Goal: Transaction & Acquisition: Book appointment/travel/reservation

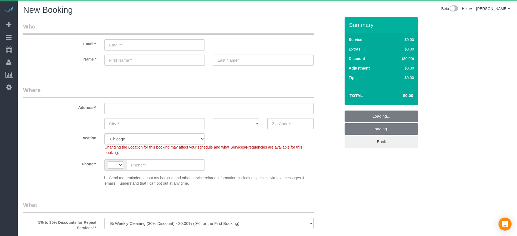
select select "object:922"
select select "string:[GEOGRAPHIC_DATA]"
select select "512"
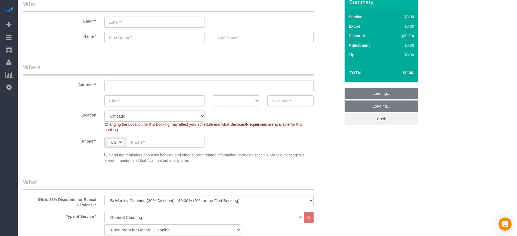
scroll to position [91, 0]
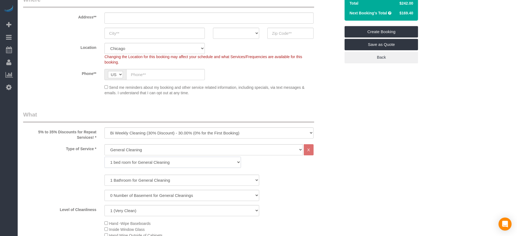
click at [151, 162] on select "1 bed room for General Cleaning 2 bed room for General Cleaning 3 bed room for …" at bounding box center [172, 162] width 137 height 11
select select "288"
click at [104, 157] on select "1 bed room for General Cleaning 2 bed room for General Cleaning 3 bed room for …" at bounding box center [172, 162] width 137 height 11
click at [139, 179] on select "1 Bathroom for General Cleaning 2 Bathroom for General Cleanings 3 Bathroom for…" at bounding box center [181, 180] width 155 height 11
select select "5"
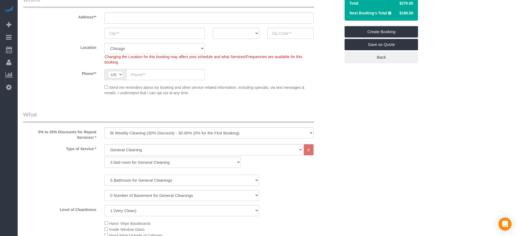
click at [104, 175] on select "1 Bathroom for General Cleaning 2 Bathroom for General Cleanings 3 Bathroom for…" at bounding box center [181, 180] width 155 height 11
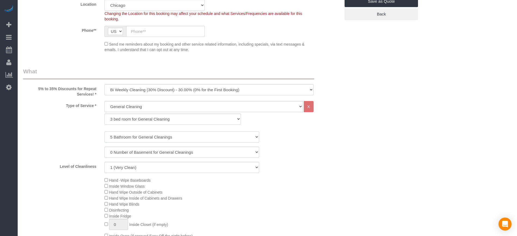
scroll to position [136, 0]
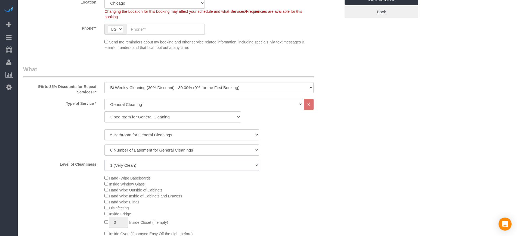
click at [144, 168] on select "1 (Very Clean) 2 3 4 5 (Average Condition) 6 7 8 9 10 (Extremely Dirty)" at bounding box center [181, 165] width 155 height 11
select select "8"
click at [104, 160] on select "1 (Very Clean) 2 3 4 5 (Average Condition) 6 7 8 9 10 (Extremely Dirty)" at bounding box center [181, 165] width 155 height 11
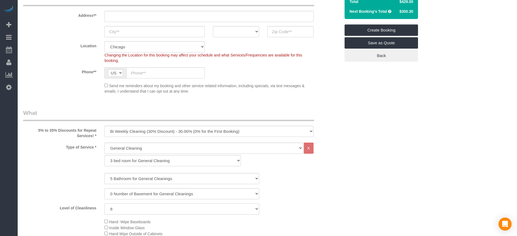
scroll to position [91, 0]
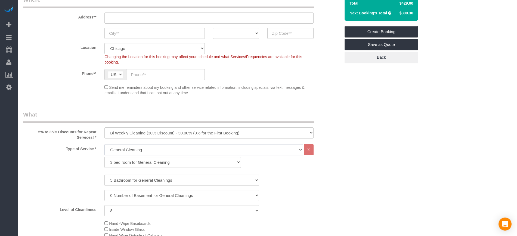
click at [265, 148] on select "General Cleaning Deep Cleaning Move-in / Move-out Cleaning COUNTS Cleaning" at bounding box center [203, 149] width 198 height 11
select select "513"
click at [104, 144] on select "General Cleaning Deep Cleaning Move-in / Move-out Cleaning COUNTS Cleaning" at bounding box center [203, 149] width 198 height 11
select select "291"
select select "8"
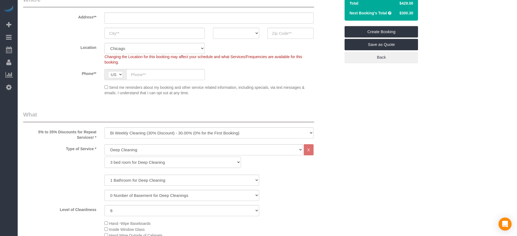
click at [190, 165] on select "1 bed room for Deep Cleaning 2 bed room for Deep Cleaning 3 bed room for Deep C…" at bounding box center [172, 162] width 137 height 11
select select "293"
click at [104, 157] on select "1 bed room for Deep Cleaning 2 bed room for Deep Cleaning 3 bed room for Deep C…" at bounding box center [172, 162] width 137 height 11
select select "8"
click at [149, 181] on select "1 Bathroom for Deep Cleaning 2 Bathroom for Deep Cleanings 3 Bathroom for Deep …" at bounding box center [181, 180] width 155 height 11
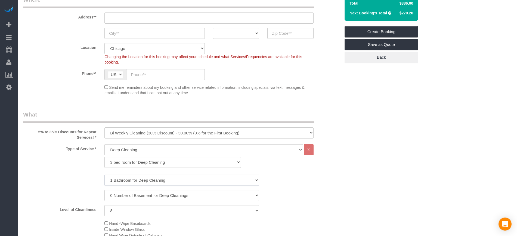
select select "5"
click at [104, 175] on select "1 Bathroom for Deep Cleaning 2 Bathroom for Deep Cleanings 3 Bathroom for Deep …" at bounding box center [181, 180] width 155 height 11
click at [275, 179] on div "1 Bathroom for Deep Cleaning 2 Bathroom for Deep Cleanings 3 Bathroom for Deep …" at bounding box center [181, 180] width 325 height 11
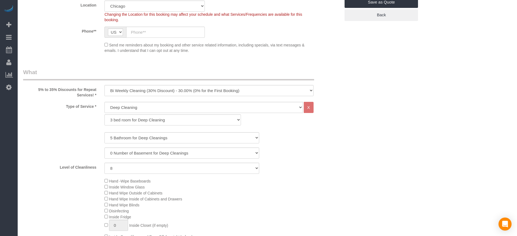
scroll to position [136, 0]
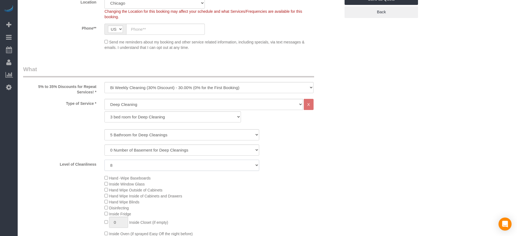
click at [153, 162] on select "1 (Very Clean) 2 3 4 5 (Average Condition) 6 7 8 9 10 (Extremely Dirty)" at bounding box center [181, 165] width 155 height 11
select select "2"
click at [104, 160] on select "1 (Very Clean) 2 3 4 5 (Average Condition) 6 7 8 9 10 (Extremely Dirty)" at bounding box center [181, 165] width 155 height 11
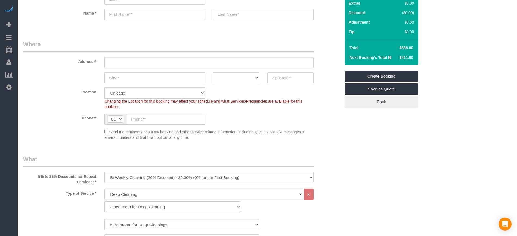
scroll to position [45, 0]
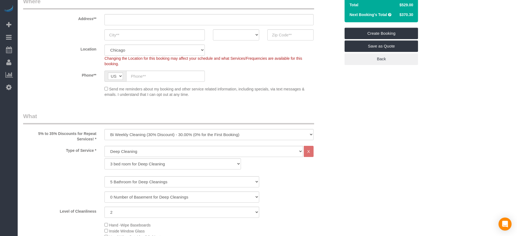
scroll to position [91, 0]
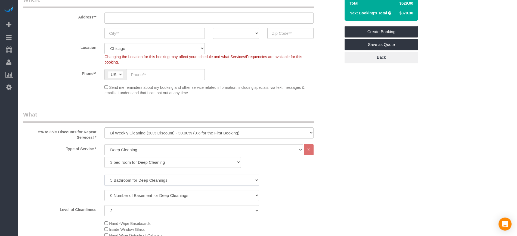
click at [147, 175] on select "1 Bathroom for Deep Cleaning 2 Bathroom for Deep Cleanings 3 Bathroom for Deep …" at bounding box center [181, 180] width 155 height 11
click at [133, 178] on select "1 Bathroom for Deep Cleaning 2 Bathroom for Deep Cleanings 3 Bathroom for Deep …" at bounding box center [181, 180] width 155 height 11
select select "3"
click at [104, 175] on select "1 Bathroom for Deep Cleaning 2 Bathroom for Deep Cleanings 3 Bathroom for Deep …" at bounding box center [181, 180] width 155 height 11
click at [138, 151] on select "General Cleaning Deep Cleaning Move-in / Move-out Cleaning COUNTS Cleaning" at bounding box center [203, 149] width 198 height 11
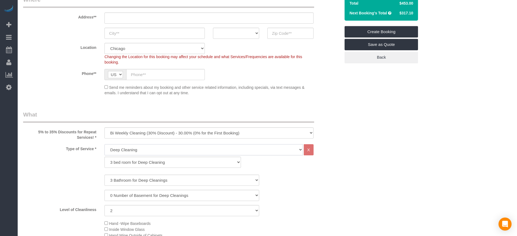
click at [104, 144] on select "General Cleaning Deep Cleaning Move-in / Move-out Cleaning COUNTS Cleaning" at bounding box center [203, 149] width 198 height 11
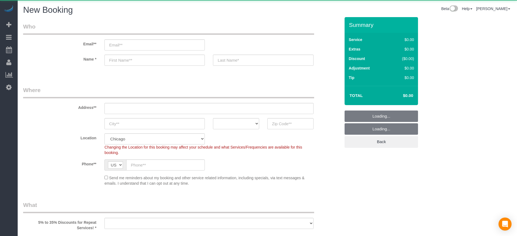
select select "object:777"
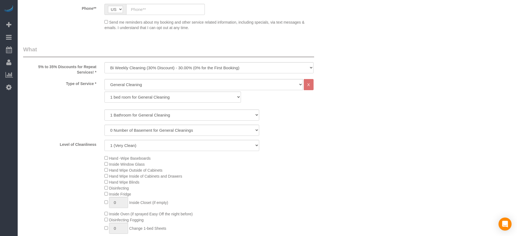
scroll to position [181, 0]
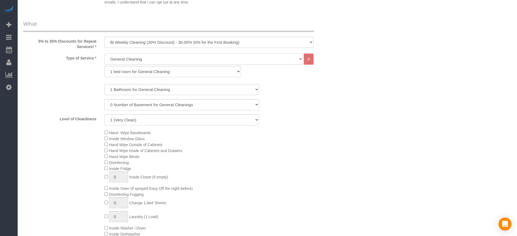
click at [131, 58] on select "General Cleaning Deep Cleaning Move-in / Move-out Cleaning COUNTS Cleaning" at bounding box center [203, 59] width 198 height 11
select select "513"
click at [104, 54] on select "General Cleaning Deep Cleaning Move-in / Move-out Cleaning COUNTS Cleaning" at bounding box center [203, 59] width 198 height 11
click at [116, 74] on select "1 bed room for Deep Cleaning 2 bed room for Deep Cleaning 3 bed room for Deep C…" at bounding box center [172, 71] width 137 height 11
select select "293"
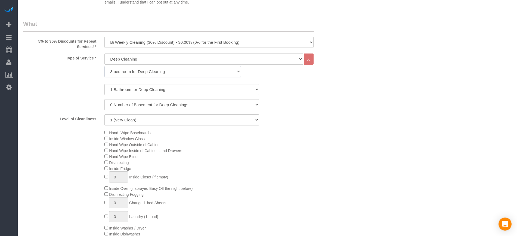
click at [104, 66] on select "1 bed room for Deep Cleaning 2 bed room for Deep Cleaning 3 bed room for Deep C…" at bounding box center [172, 71] width 137 height 11
click at [120, 92] on select "1 Bathroom for Deep Cleaning 2 Bathroom for Deep Cleanings 3 Bathroom for Deep …" at bounding box center [181, 89] width 155 height 11
select select "3"
click at [104, 84] on select "1 Bathroom for Deep Cleaning 2 Bathroom for Deep Cleanings 3 Bathroom for Deep …" at bounding box center [181, 89] width 155 height 11
click at [117, 129] on div "Type of Service * General Cleaning Deep Cleaning Move-in / Move-out Cleaning CO…" at bounding box center [181, 157] width 317 height 206
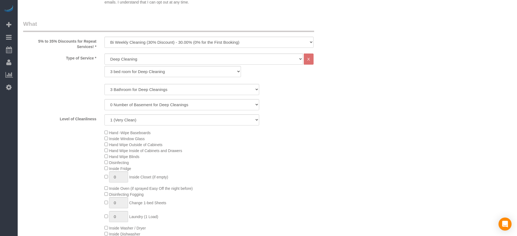
click at [118, 125] on div "Type of Service * General Cleaning Deep Cleaning Move-in / Move-out Cleaning CO…" at bounding box center [181, 157] width 317 height 206
click at [119, 136] on div "Hand -Wipe Baseboards Inside Window Glass Hand Wipe Outside of Cabinets Hand Wi…" at bounding box center [222, 189] width 244 height 119
click at [123, 123] on select "1 (Very Clean) 2 3 4 5 (Average Condition) 6 7 8 9 10 (Extremely Dirty)" at bounding box center [181, 119] width 155 height 11
select select "2"
click at [104, 114] on select "1 (Very Clean) 2 3 4 5 (Average Condition) 6 7 8 9 10 (Extremely Dirty)" at bounding box center [181, 119] width 155 height 11
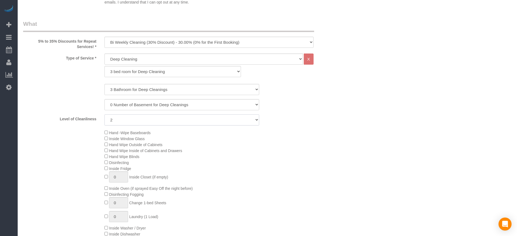
scroll to position [0, 0]
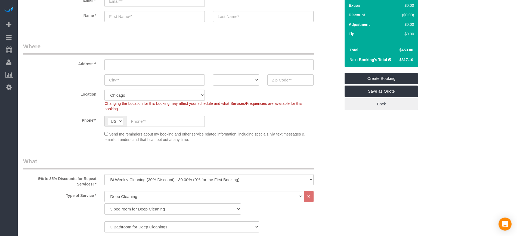
scroll to position [45, 0]
